Goal: Transaction & Acquisition: Purchase product/service

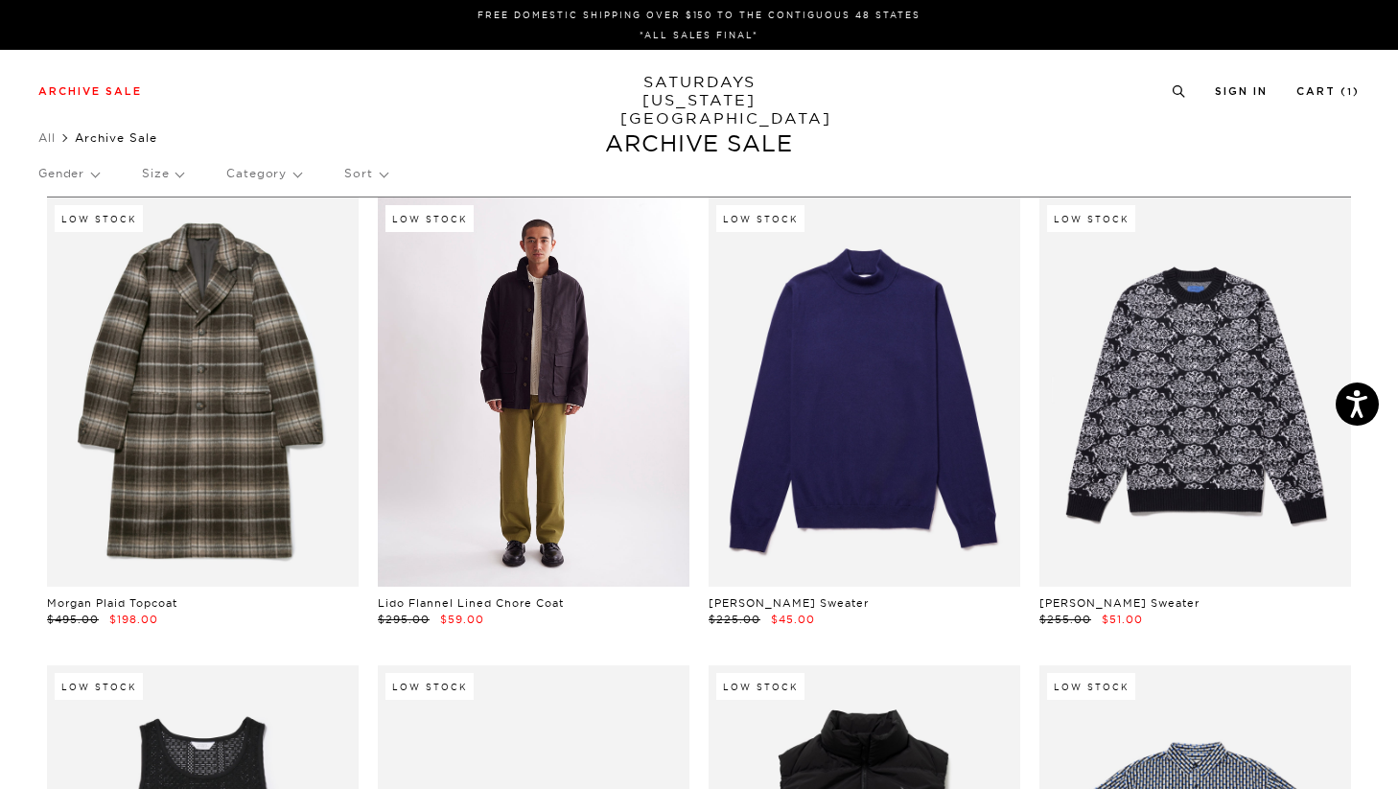
click at [563, 454] on link at bounding box center [534, 391] width 312 height 389
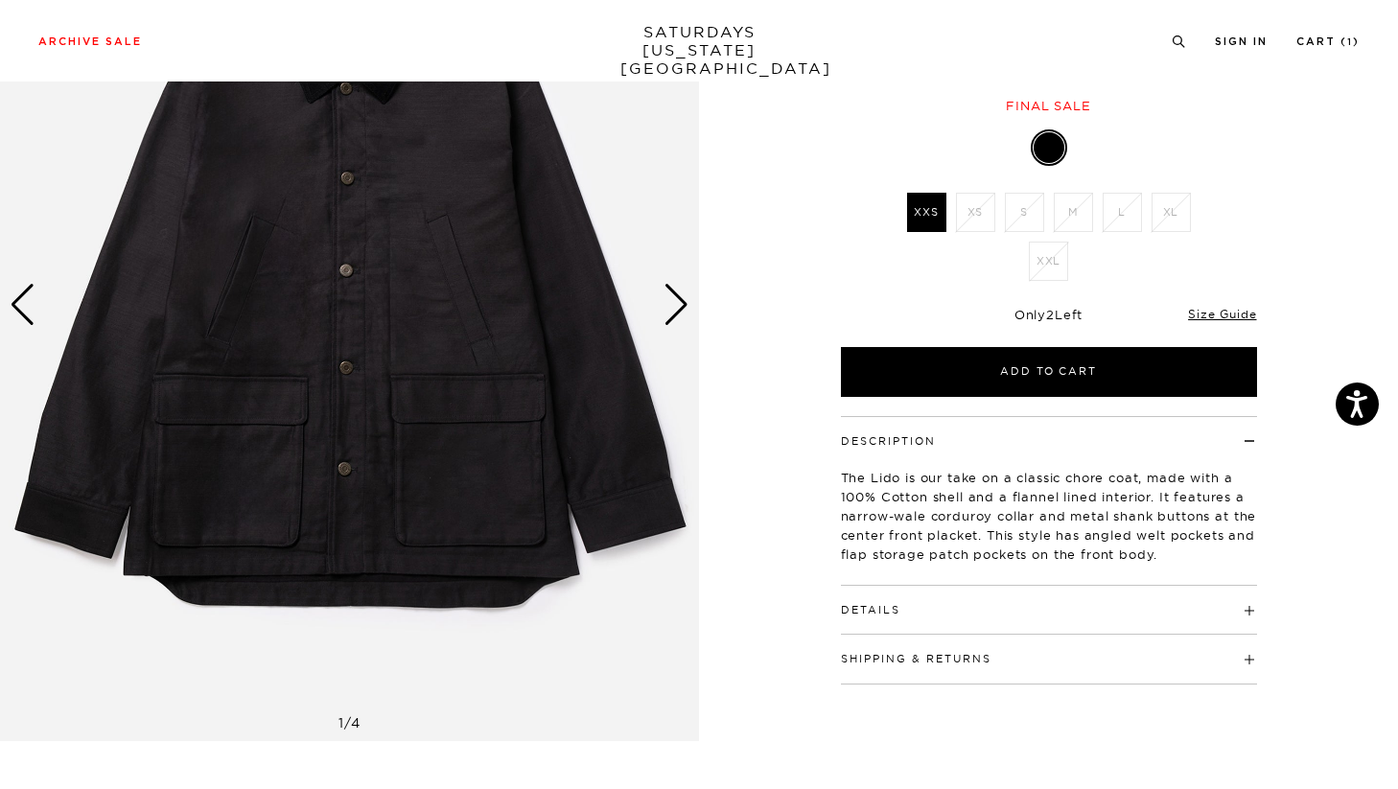
scroll to position [230, 0]
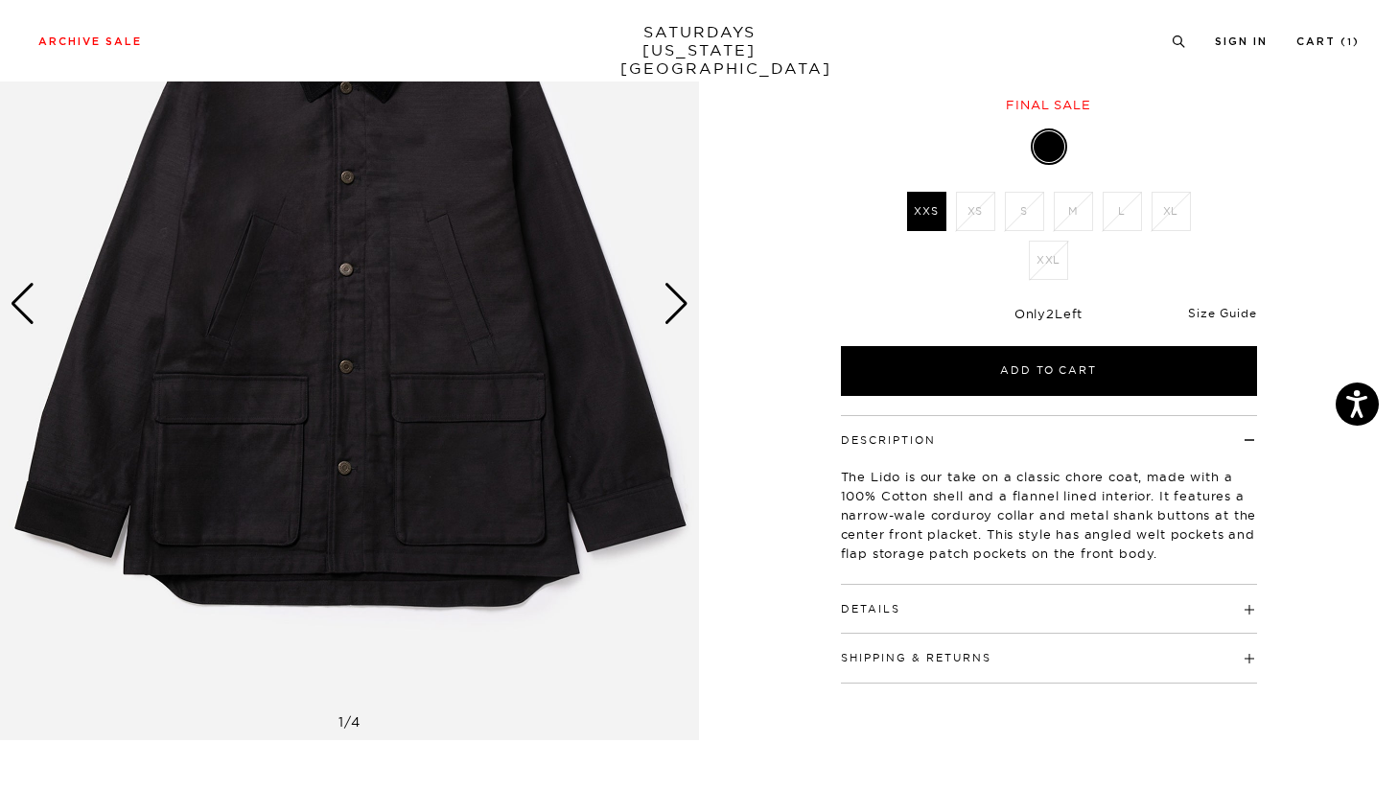
click at [1198, 314] on link "Size Guide" at bounding box center [1222, 313] width 68 height 14
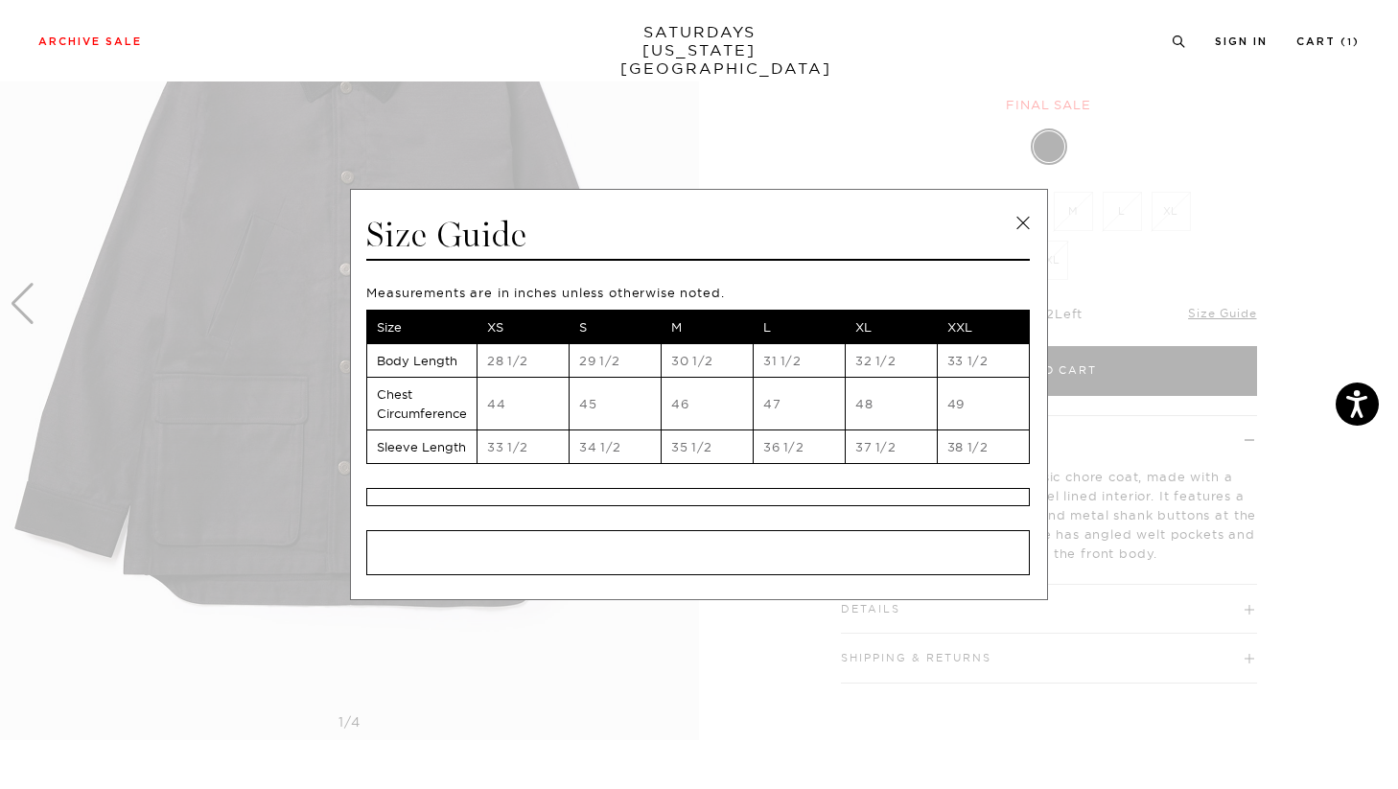
click at [1175, 516] on span at bounding box center [691, 394] width 1383 height 789
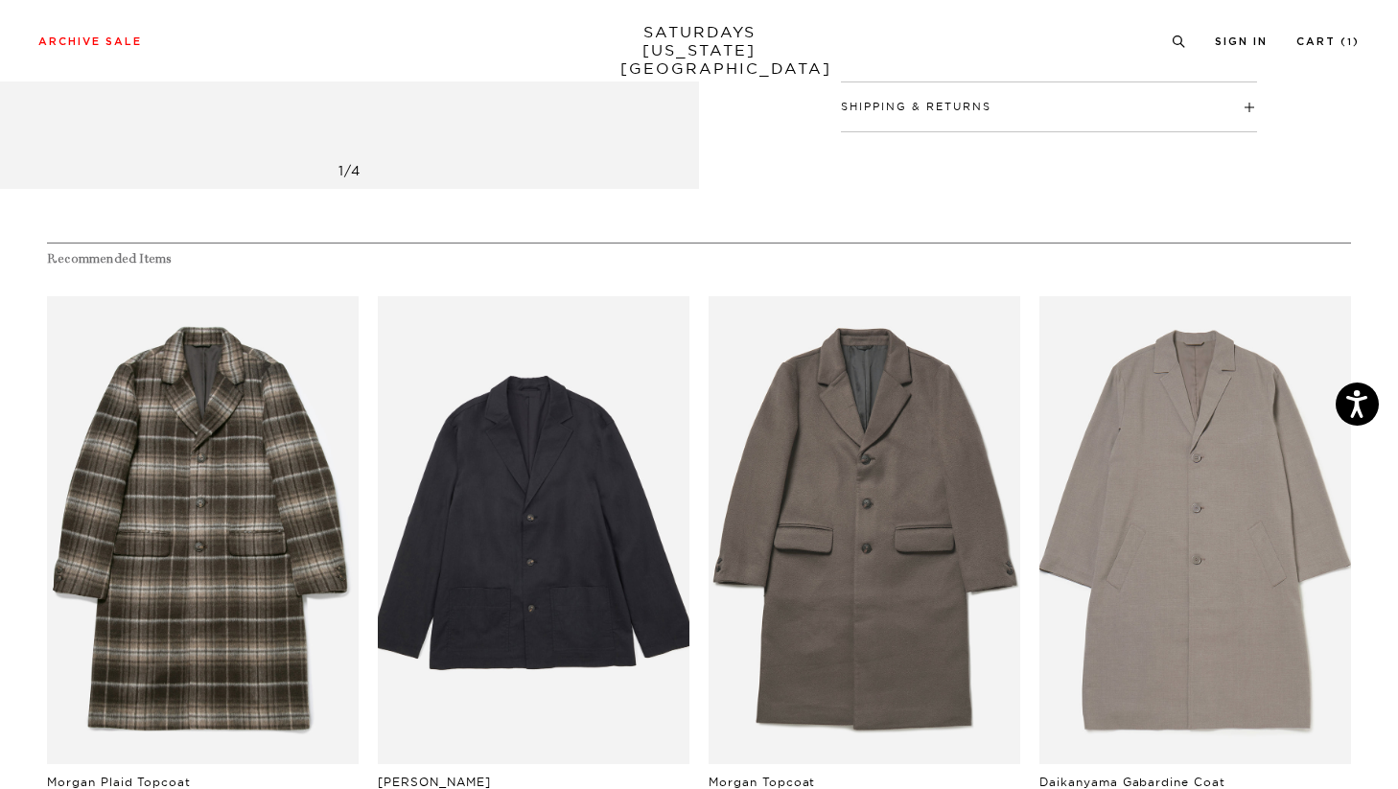
scroll to position [981, 0]
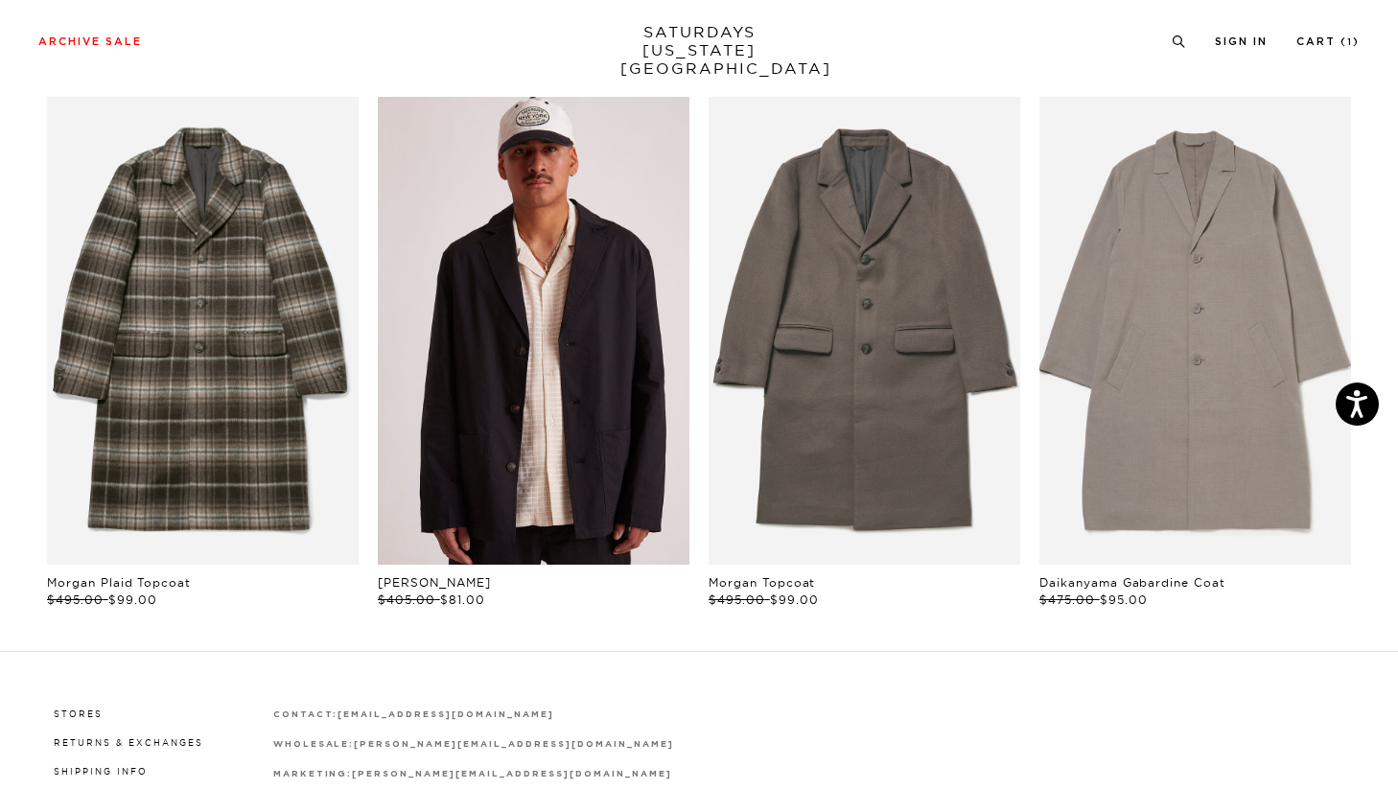
click at [601, 407] on link "files/U22417JA01-BLACK_04.jpg" at bounding box center [534, 331] width 312 height 468
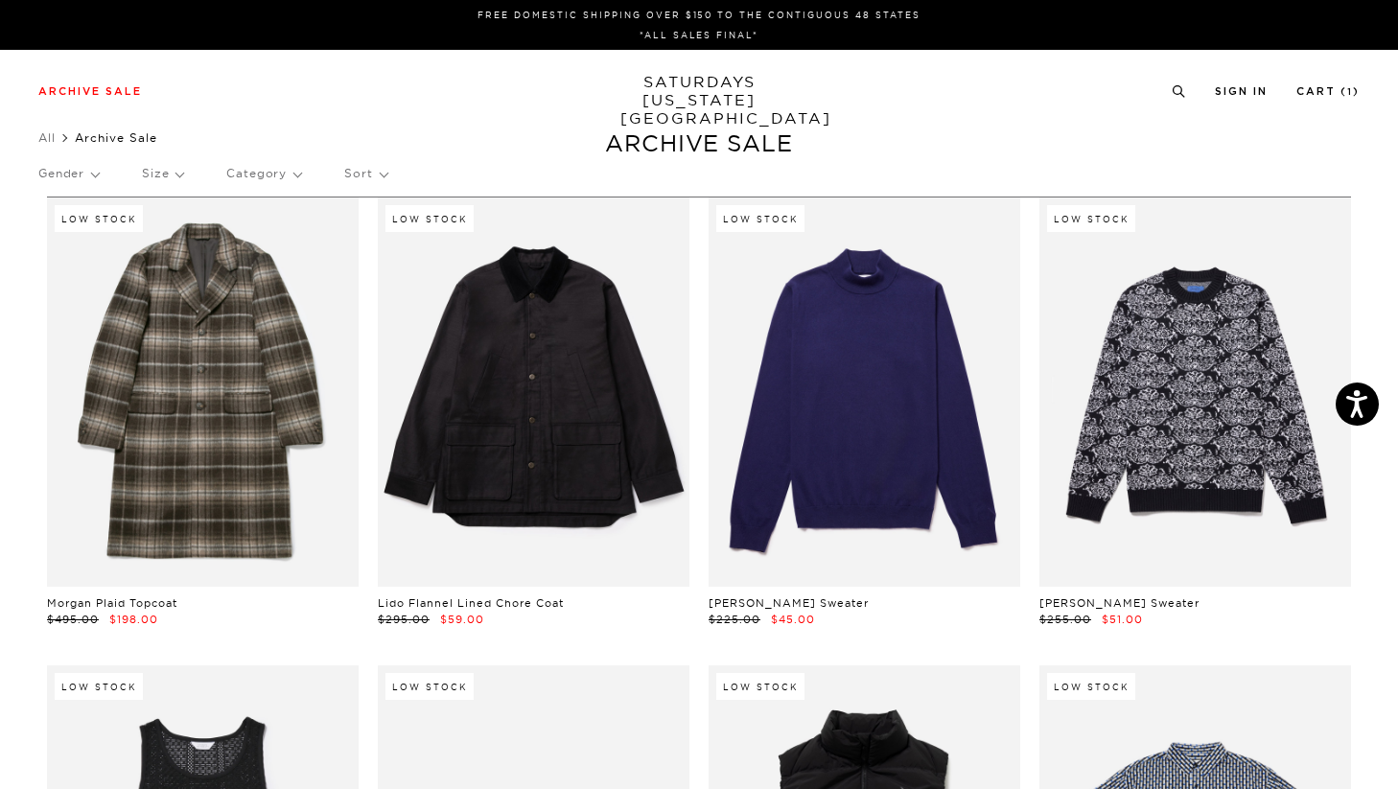
click at [154, 166] on p "Size" at bounding box center [162, 173] width 41 height 44
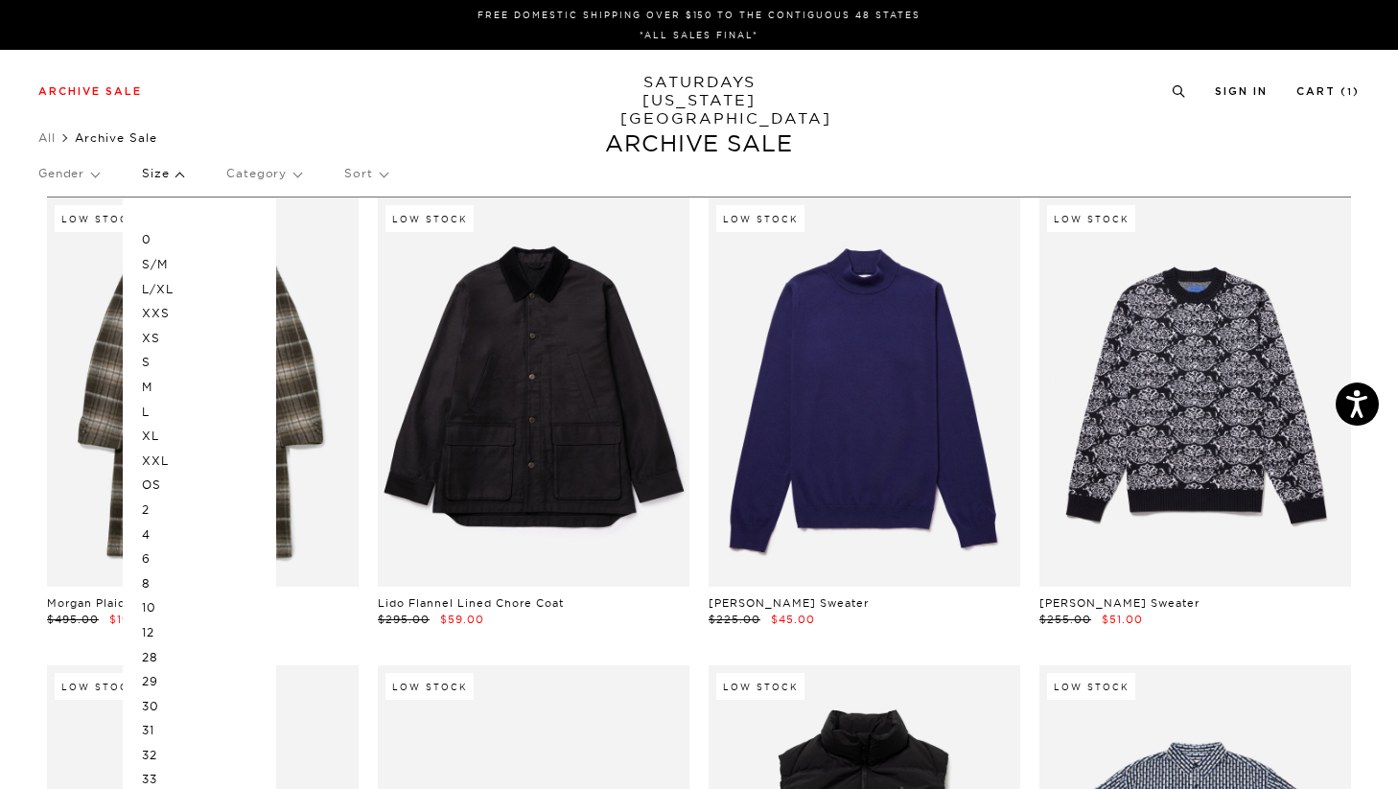
click at [151, 336] on p "XS" at bounding box center [199, 338] width 115 height 25
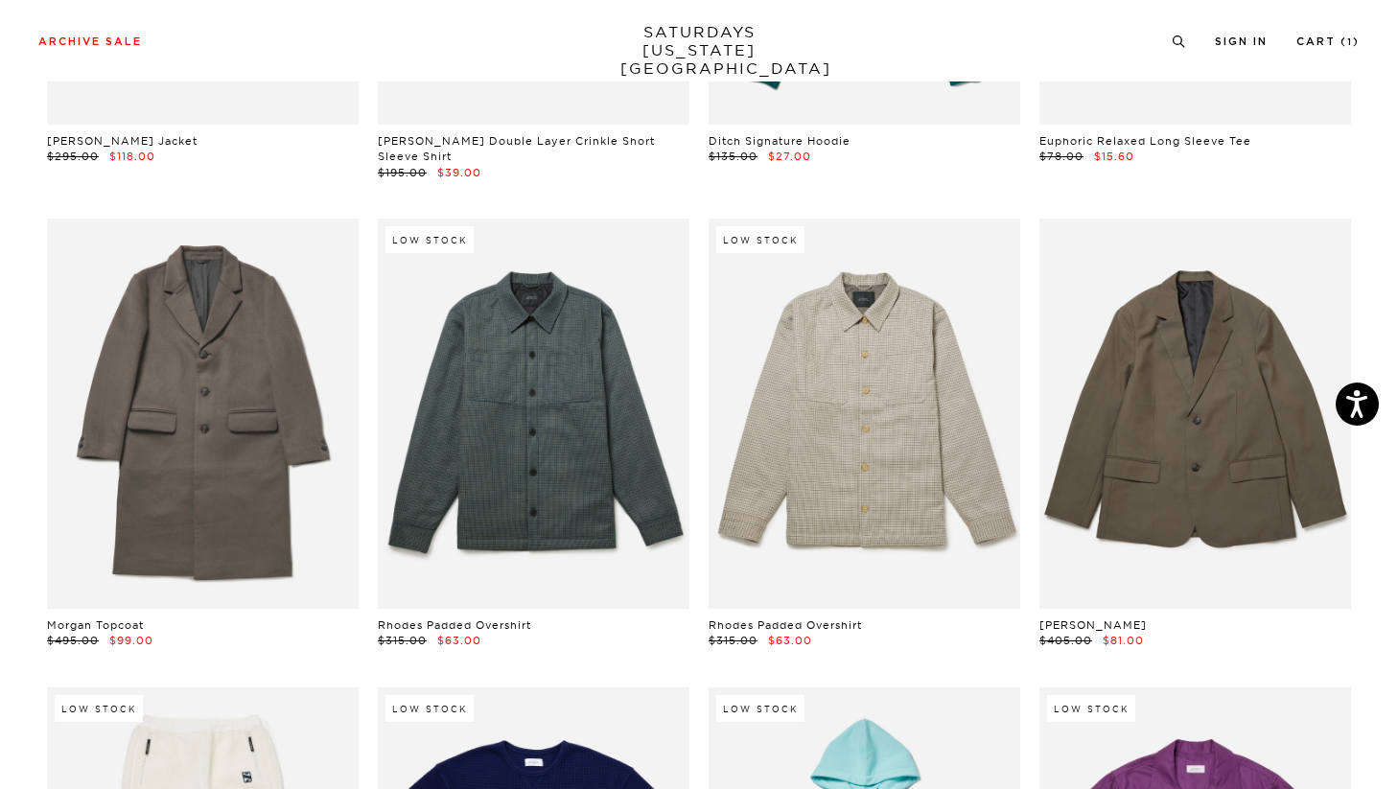
scroll to position [7096, 0]
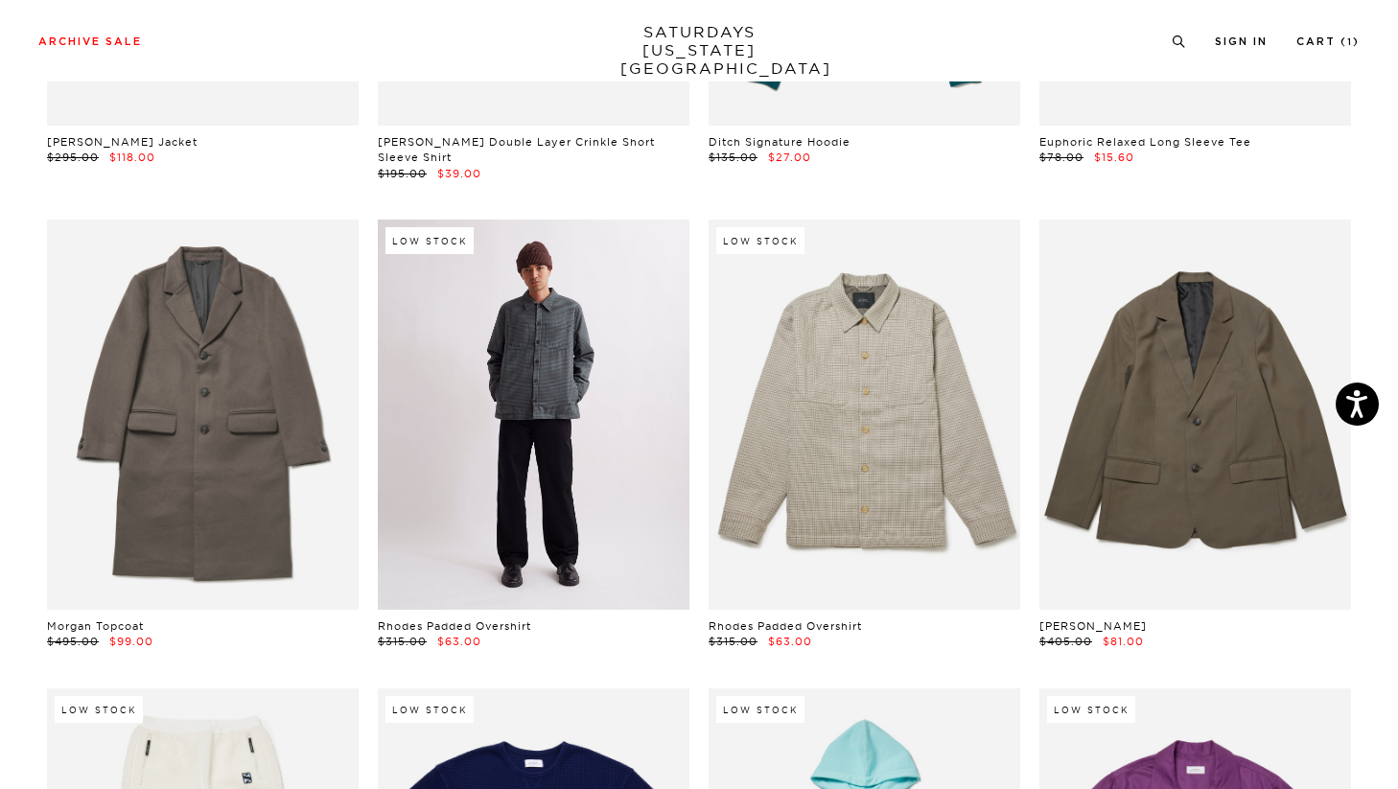
click at [595, 487] on link at bounding box center [534, 414] width 312 height 389
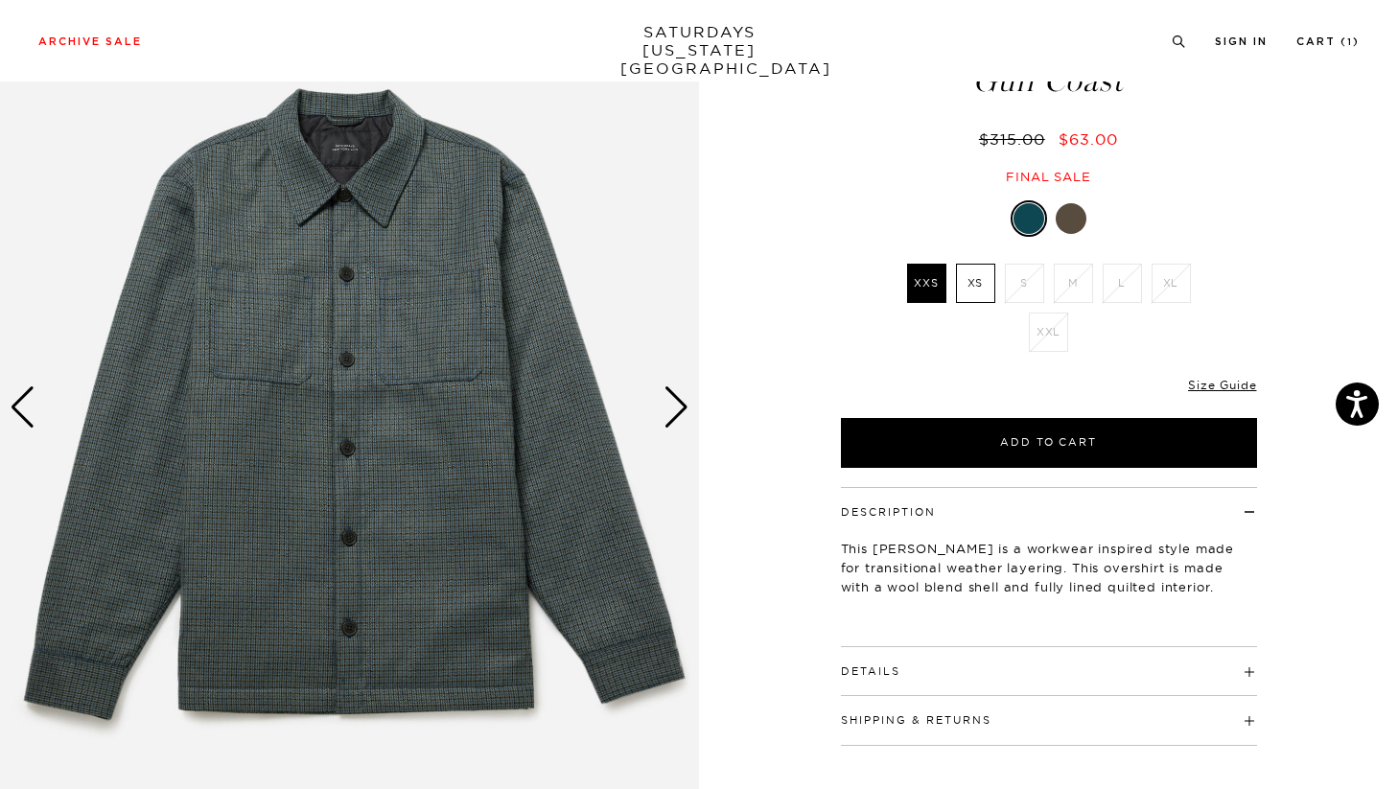
scroll to position [182, 0]
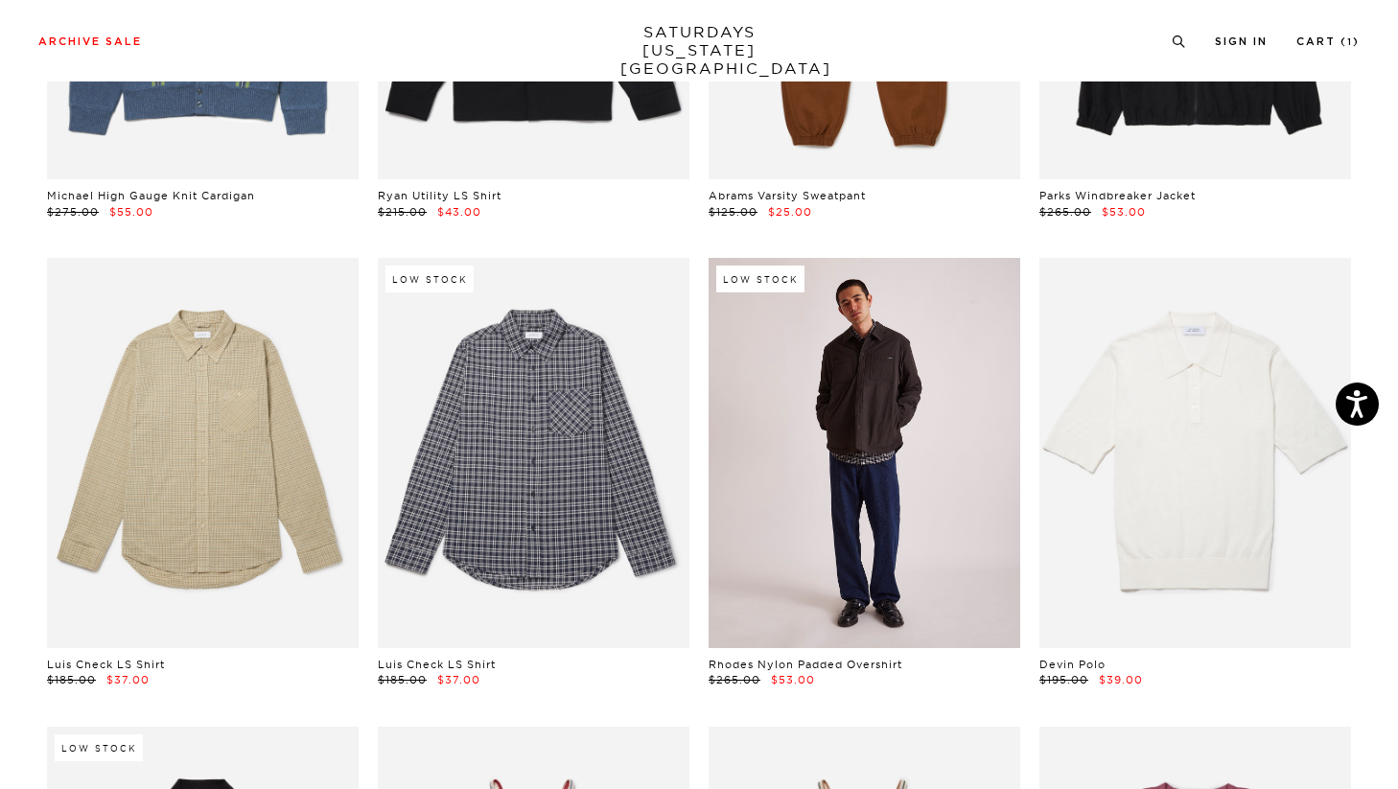
scroll to position [8925, 0]
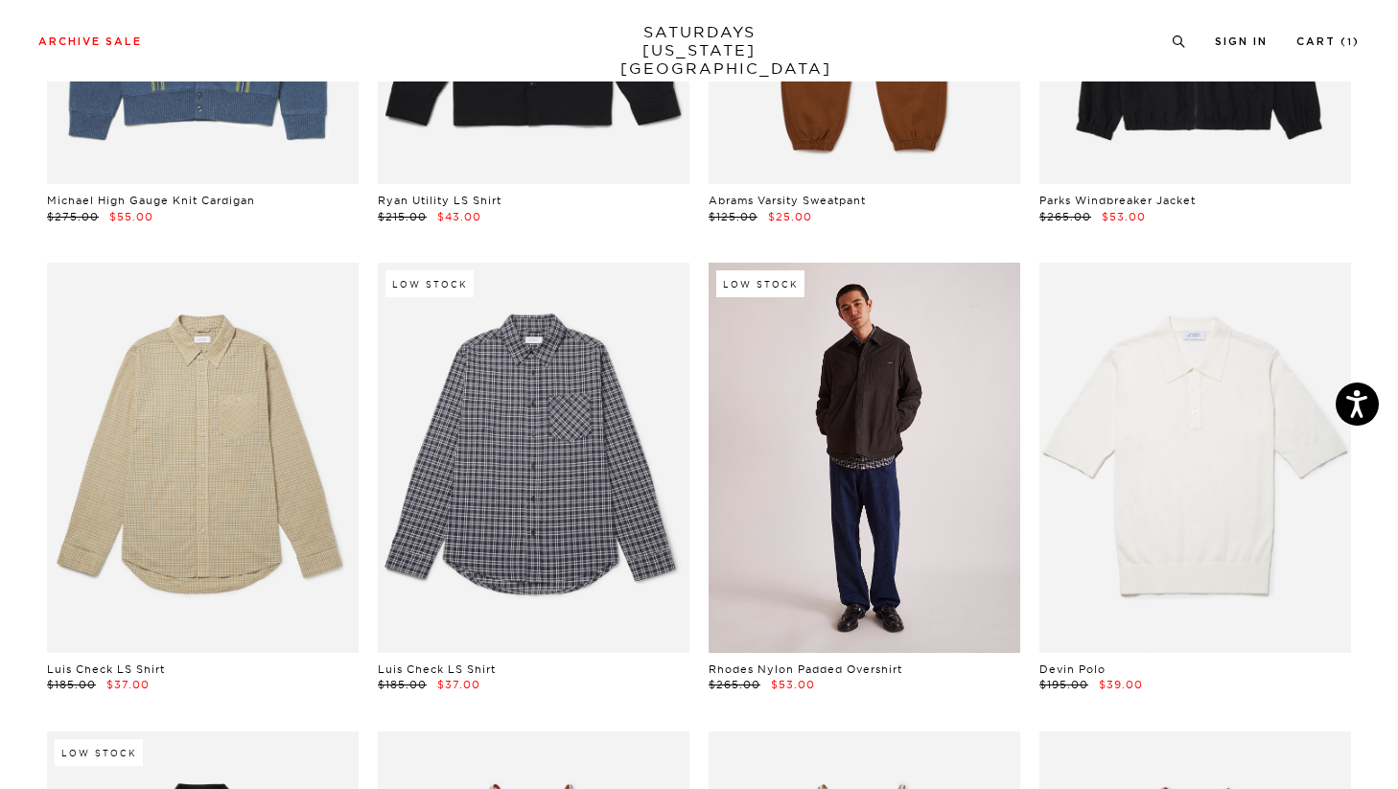
click at [863, 441] on link at bounding box center [864, 457] width 312 height 389
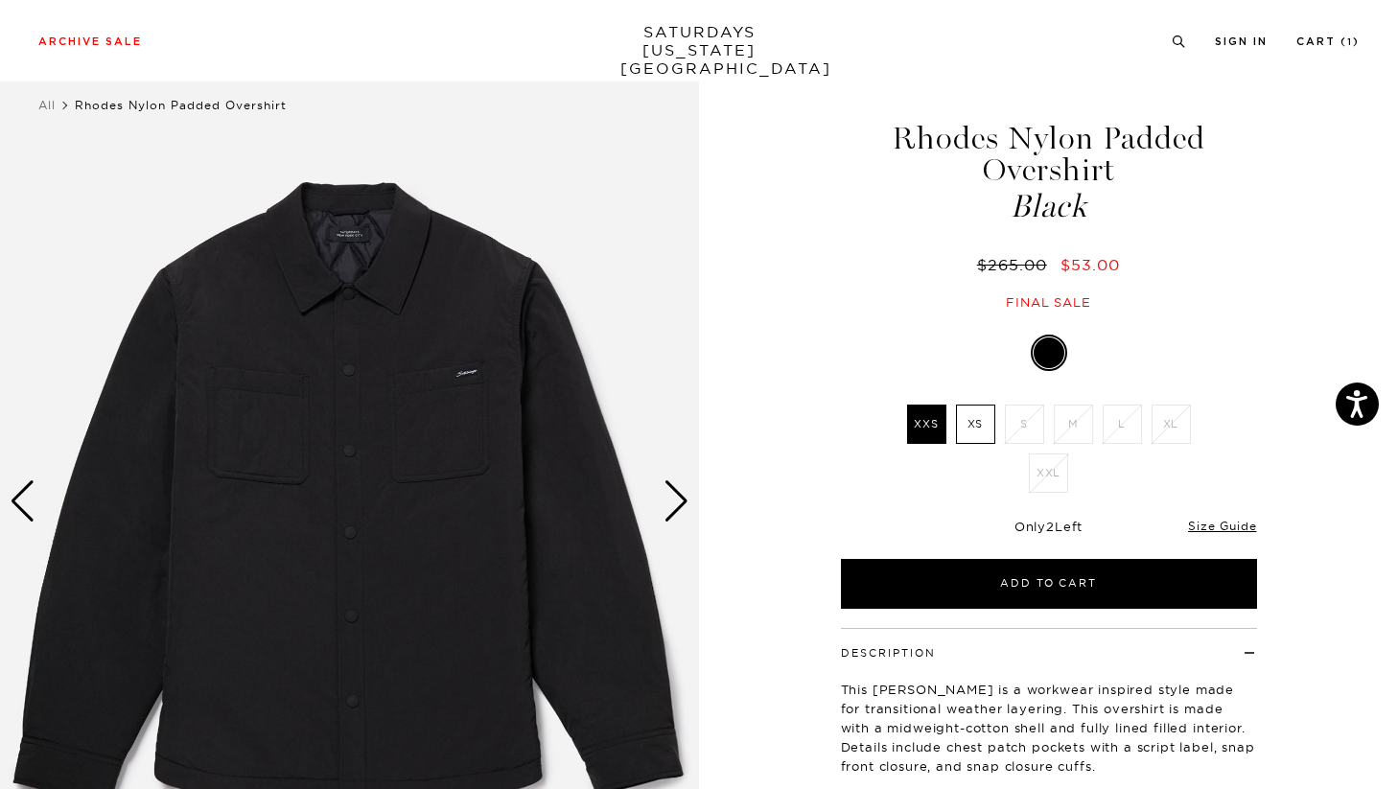
scroll to position [24, 0]
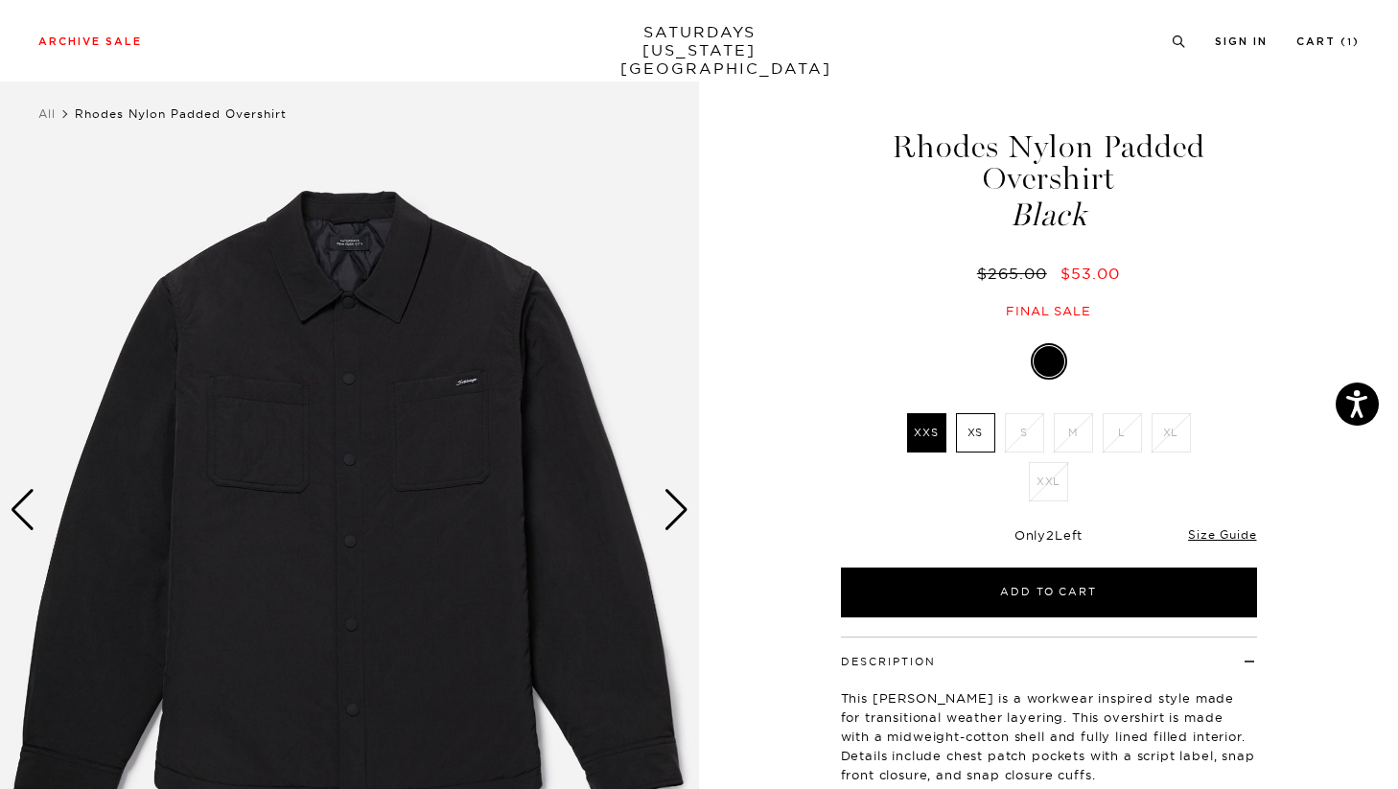
click at [981, 439] on label "XS" at bounding box center [975, 432] width 39 height 39
click at [0, 0] on input "XS" at bounding box center [0, 0] width 0 height 0
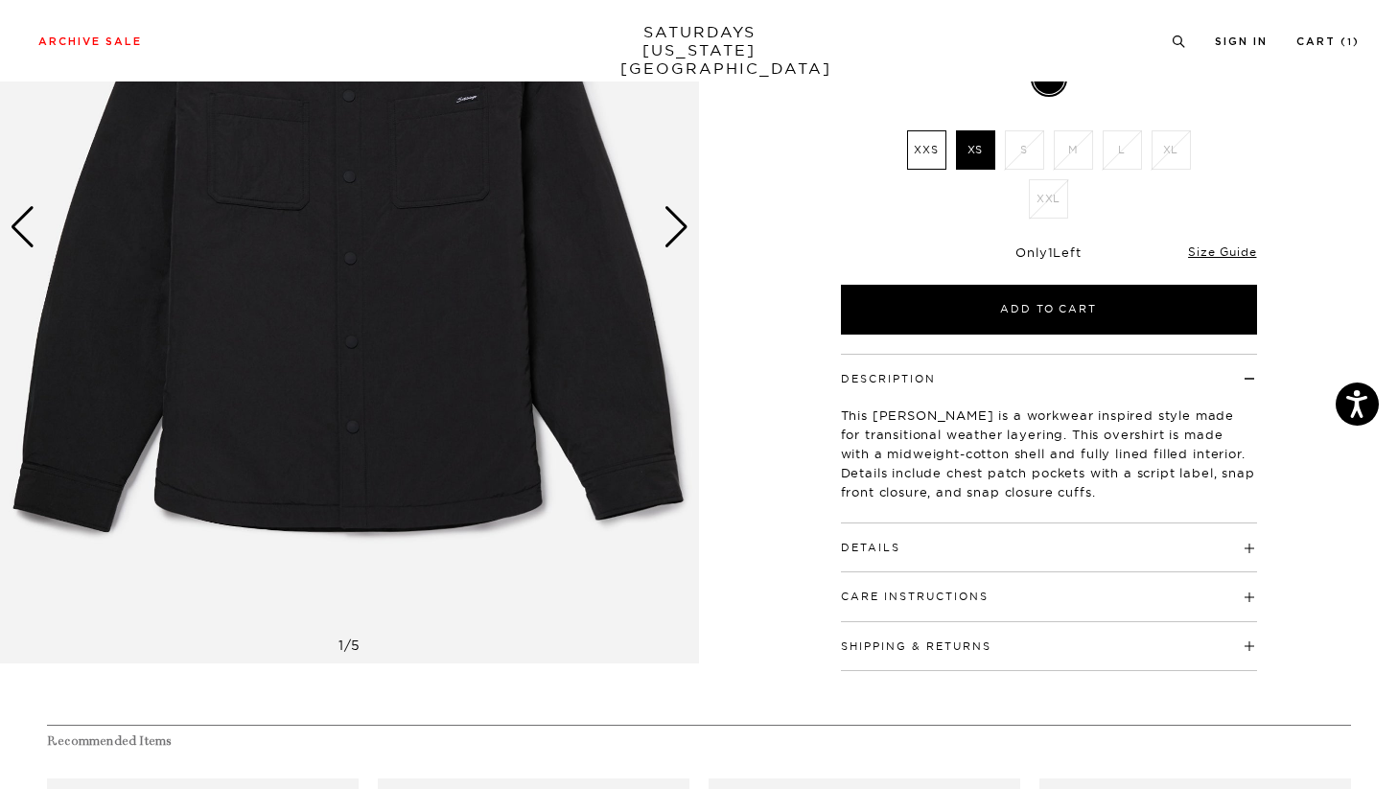
scroll to position [334, 0]
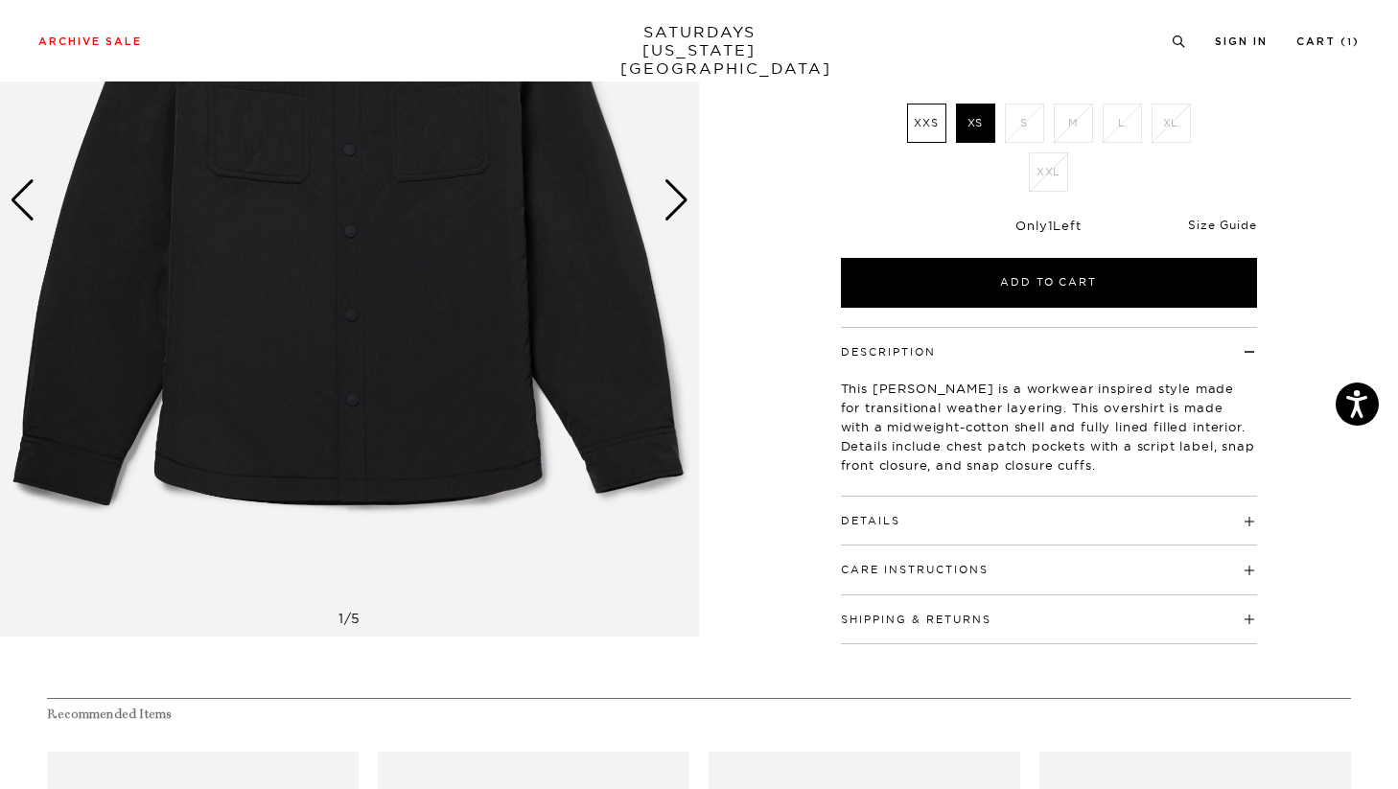
click at [1212, 219] on link "Size Guide" at bounding box center [1222, 225] width 68 height 14
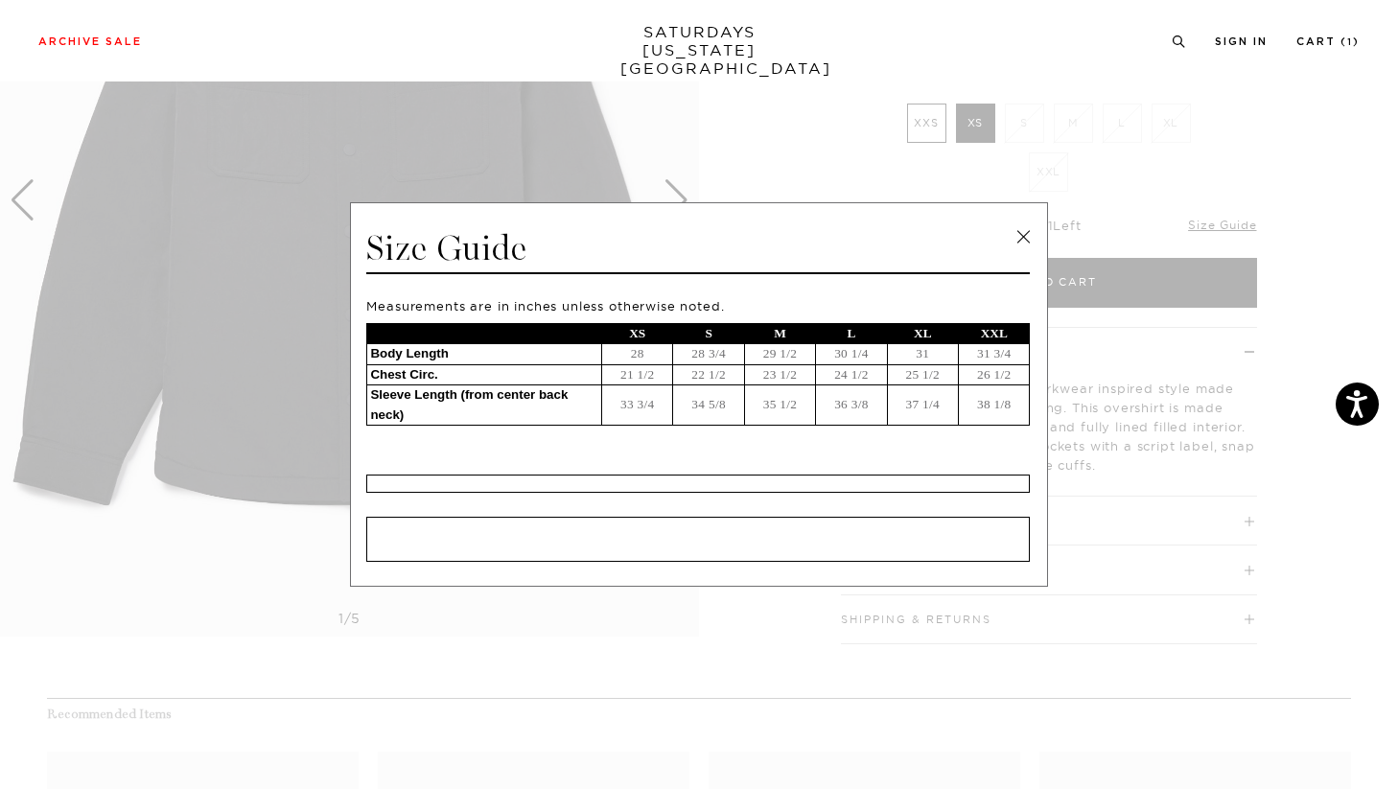
click at [1024, 235] on link at bounding box center [1022, 236] width 29 height 29
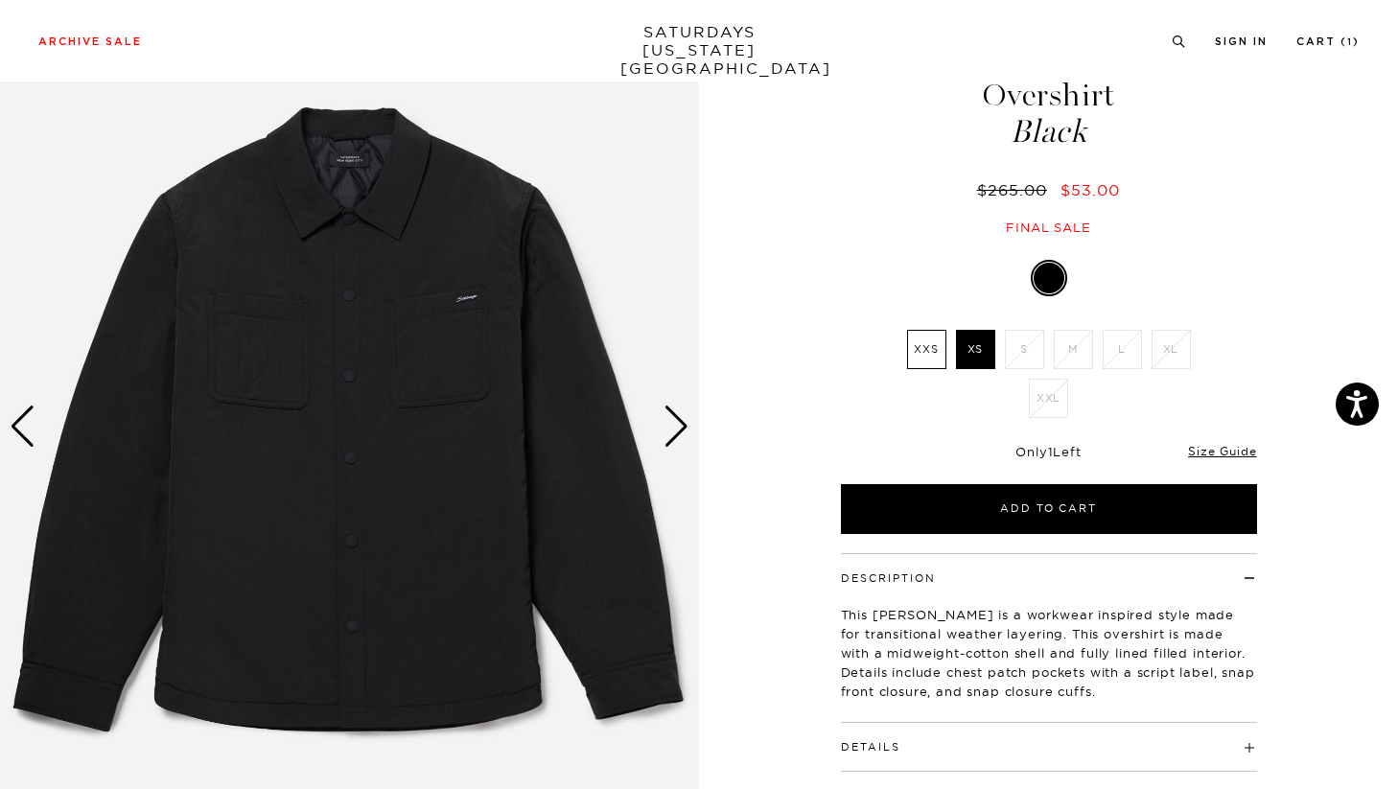
scroll to position [106, 0]
